Goal: Book appointment/travel/reservation

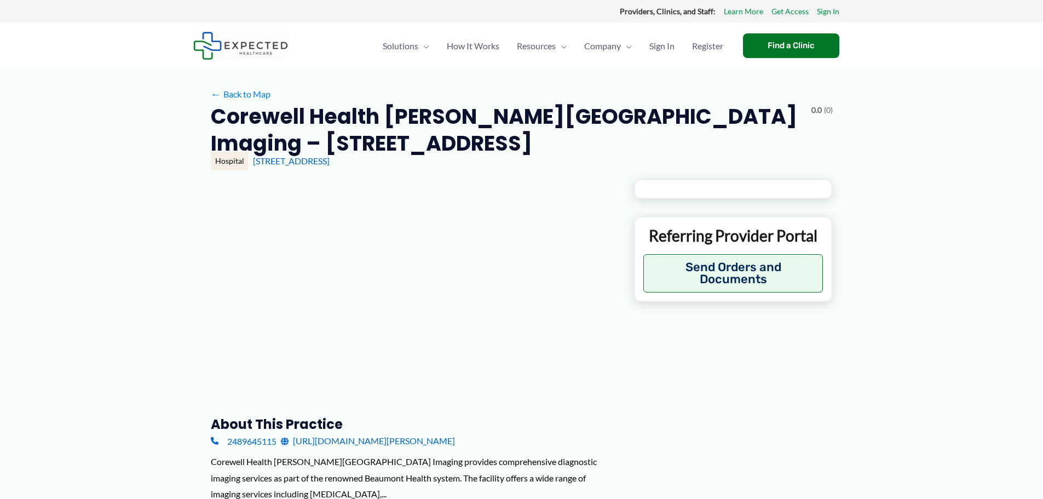
type input "**********"
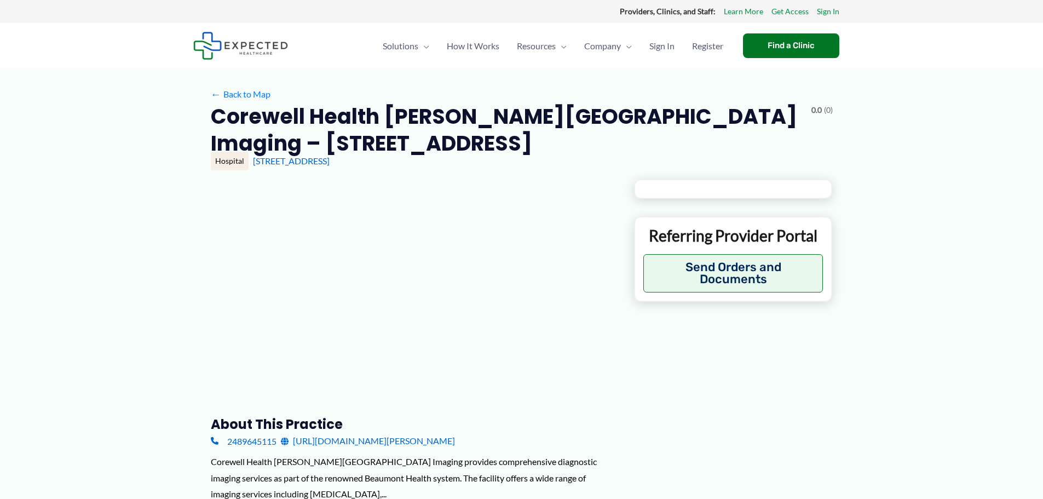
type input "**********"
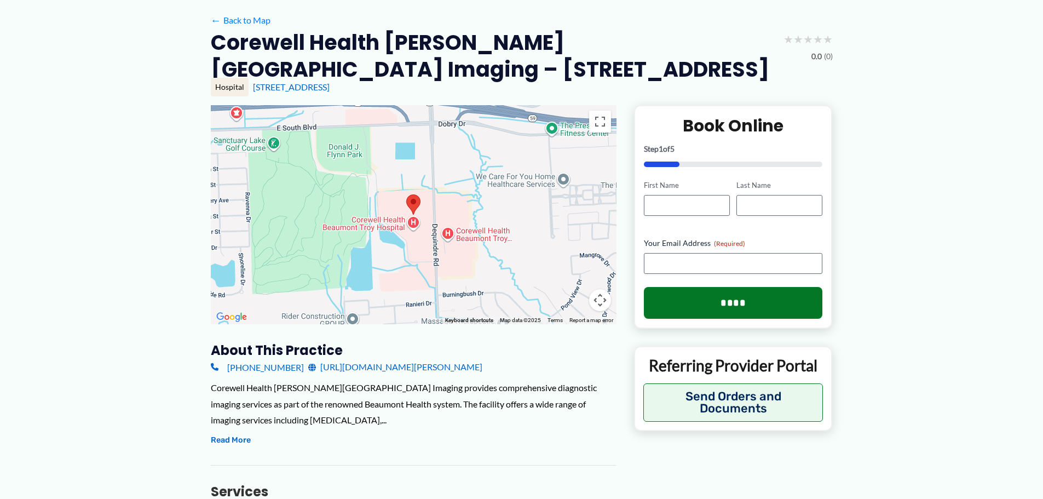
scroll to position [55, 0]
